Goal: Task Accomplishment & Management: Complete application form

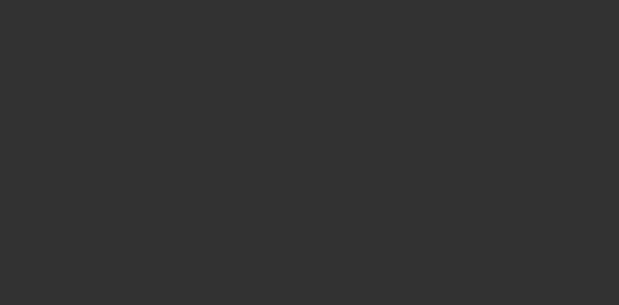
select select "0"
select select "2"
select select "0"
select select "2"
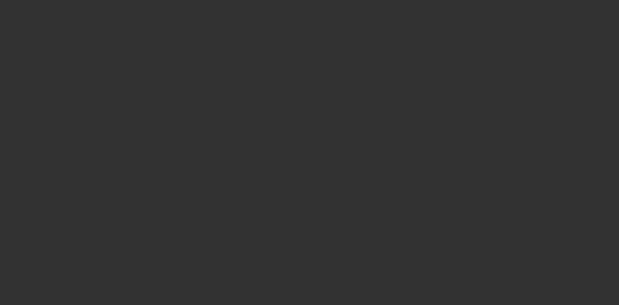
select select "0"
select select "2"
select select "0"
select select "1"
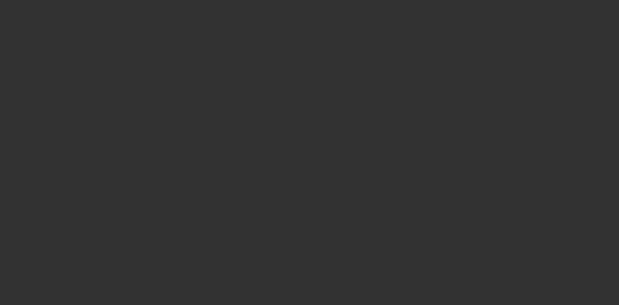
select select "2"
select select "6"
select select "1"
select select "2"
select select "6"
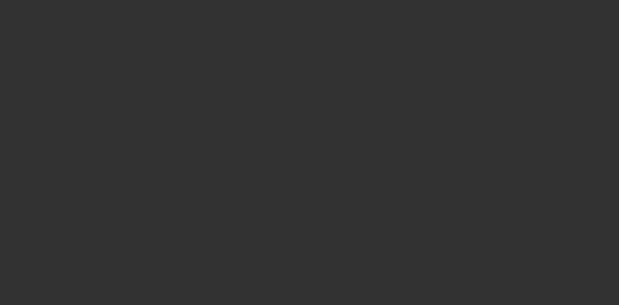
select select "1"
select select "2"
select select "6"
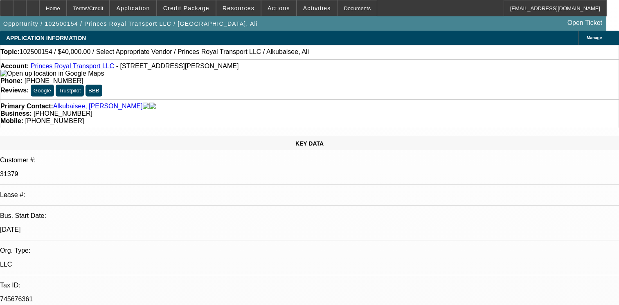
select select "0"
select select "2"
select select "0.1"
select select "4"
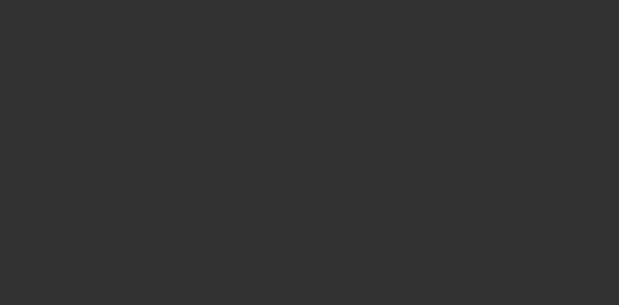
select select "0"
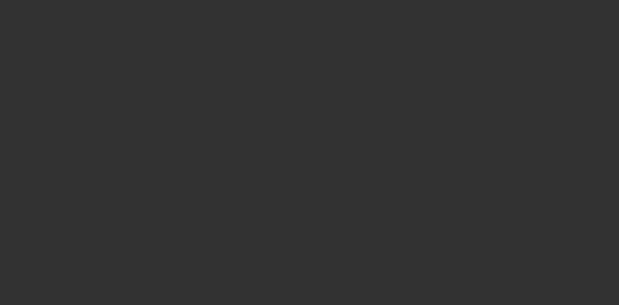
select select "0"
select select "1"
select select "2"
select select "6"
select select "1"
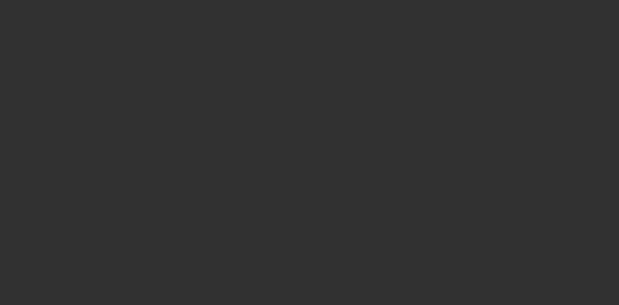
select select "1"
select select "6"
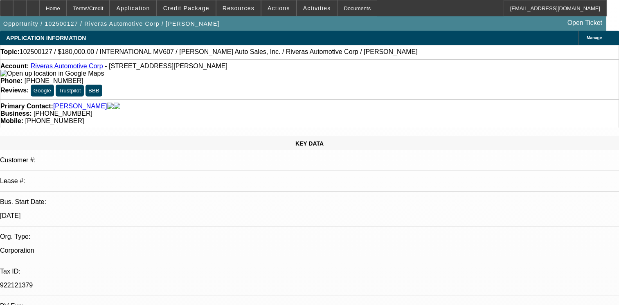
select select "0"
select select "2"
select select "0"
select select "6"
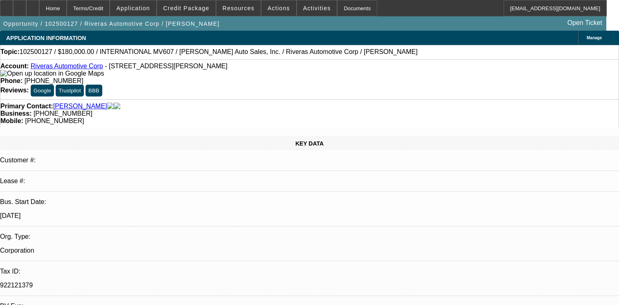
select select "0"
select select "6"
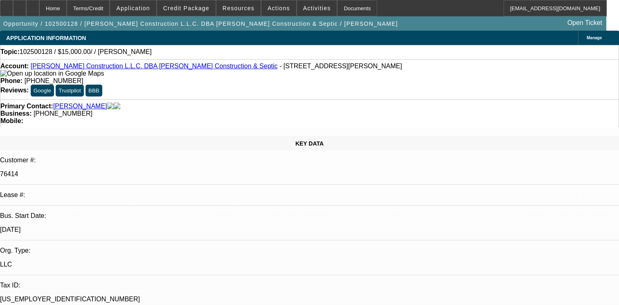
select select "0"
select select "2"
select select "0.1"
select select "4"
